Goal: Find specific page/section: Find specific page/section

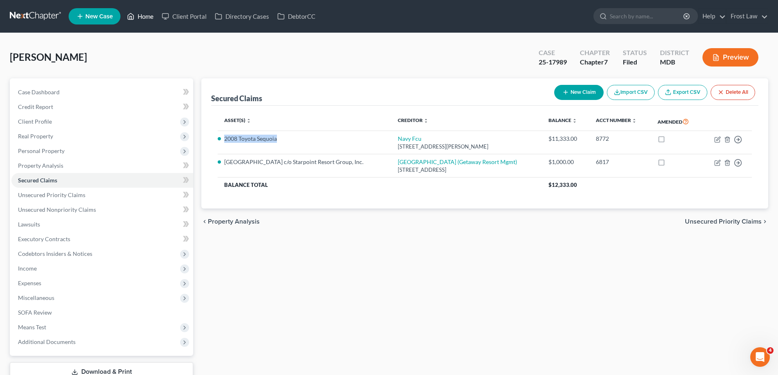
click at [130, 18] on icon at bounding box center [130, 16] width 7 height 10
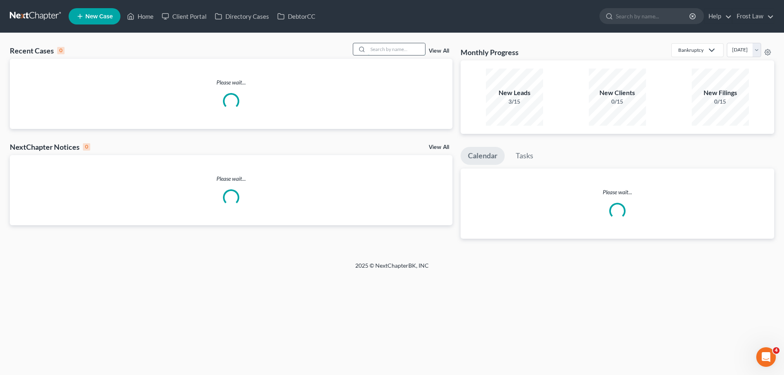
drag, startPoint x: 377, startPoint y: 47, endPoint x: 472, endPoint y: 54, distance: 95.4
click at [377, 47] on input "search" at bounding box center [396, 49] width 57 height 12
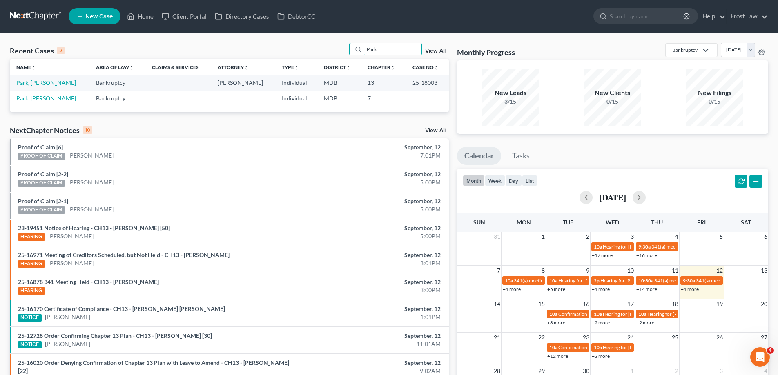
type input "Park"
drag, startPoint x: 432, startPoint y: 83, endPoint x: 406, endPoint y: 87, distance: 26.1
click at [406, 87] on td "25-18003" at bounding box center [427, 82] width 43 height 15
copy td "25-18003"
drag, startPoint x: 49, startPoint y: 82, endPoint x: 17, endPoint y: 82, distance: 32.7
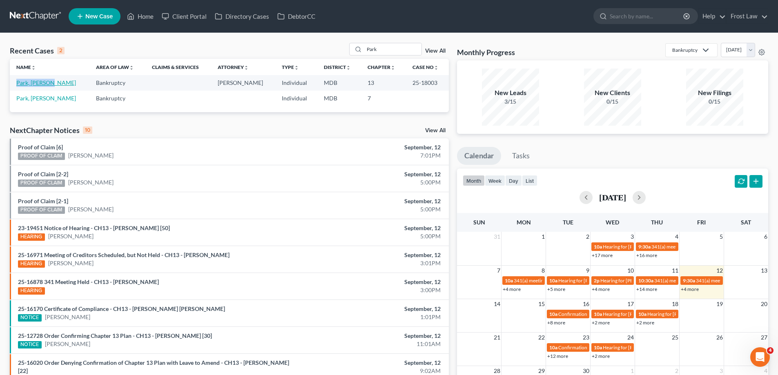
click at [17, 82] on td "Park, [PERSON_NAME]" at bounding box center [50, 82] width 80 height 15
copy link "Park, [PERSON_NAME]"
click at [47, 85] on link "Park, [PERSON_NAME]" at bounding box center [46, 82] width 60 height 7
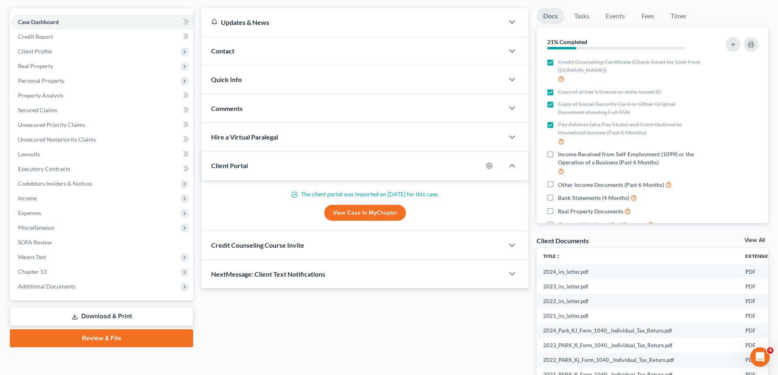
scroll to position [123, 0]
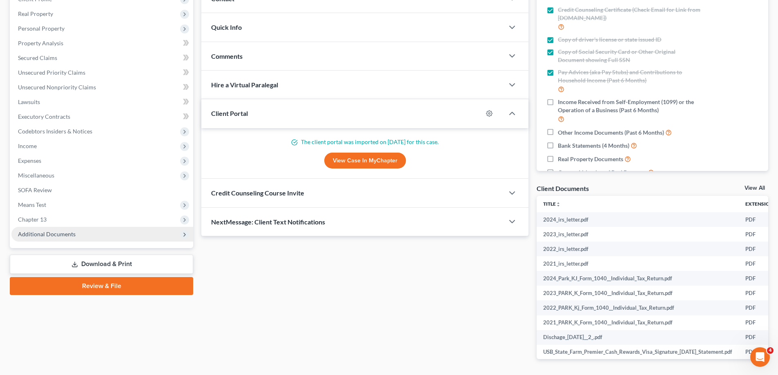
click at [69, 236] on span "Additional Documents" at bounding box center [47, 234] width 58 height 7
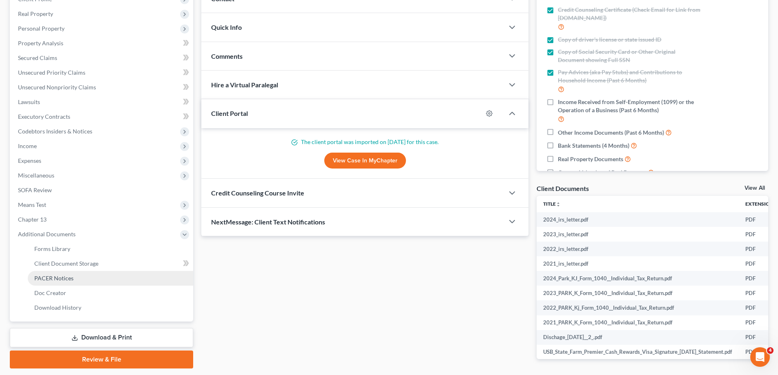
click at [66, 273] on link "PACER Notices" at bounding box center [110, 278] width 165 height 15
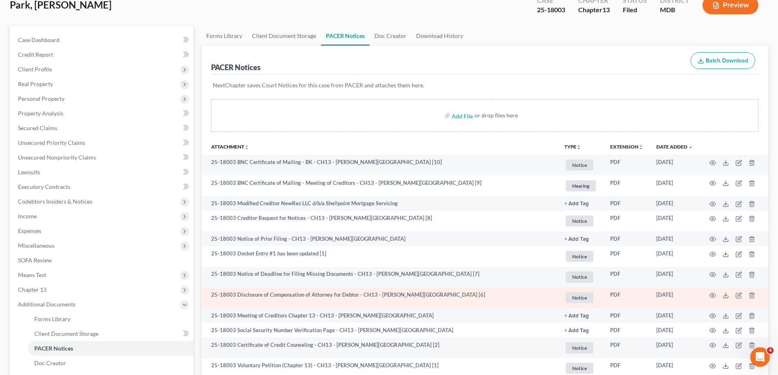
scroll to position [147, 0]
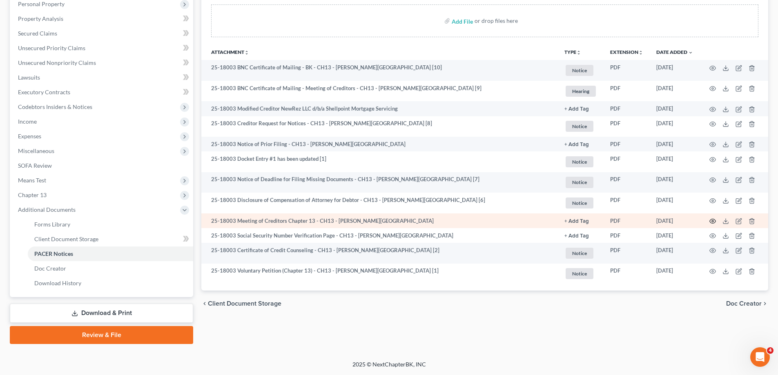
click at [712, 220] on icon "button" at bounding box center [712, 221] width 7 height 7
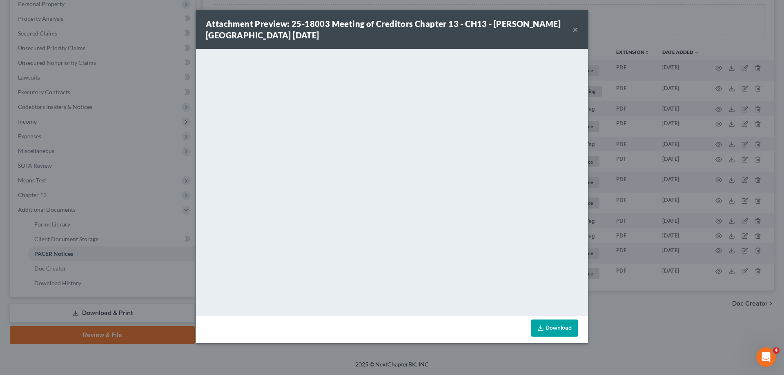
click at [574, 30] on button "×" at bounding box center [576, 30] width 6 height 10
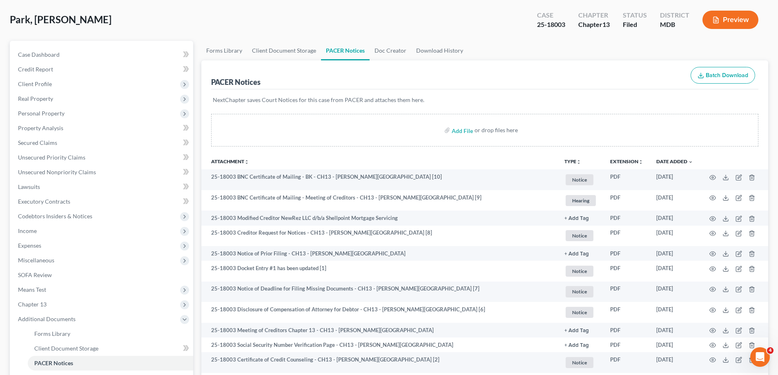
scroll to position [0, 0]
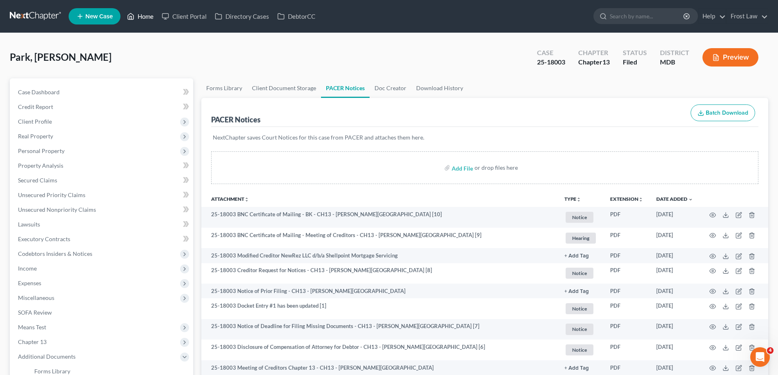
click at [148, 17] on link "Home" at bounding box center [140, 16] width 35 height 15
